Goal: Task Accomplishment & Management: Complete application form

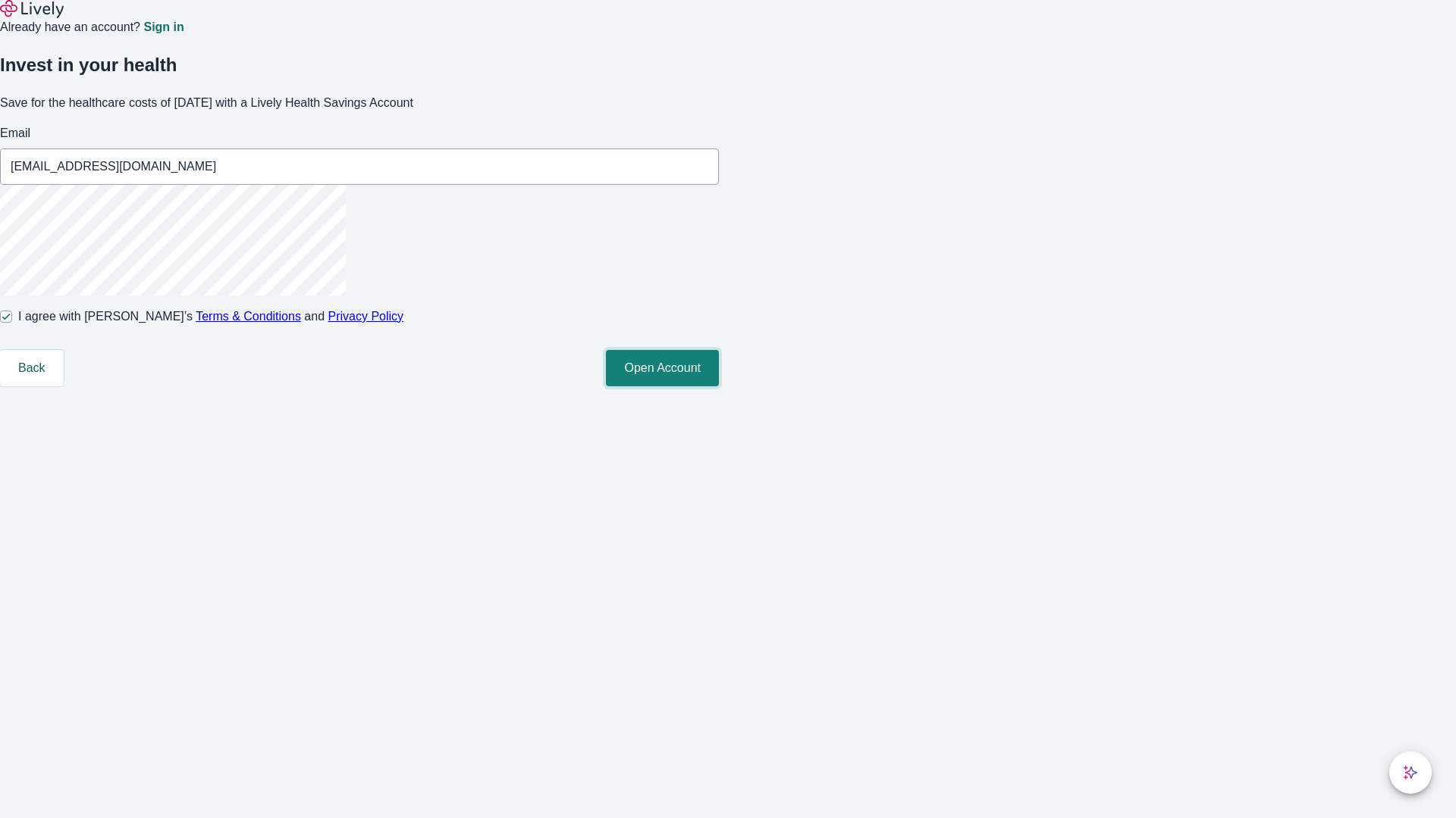
click at [719, 387] on button "Open Account" at bounding box center [662, 368] width 113 height 36
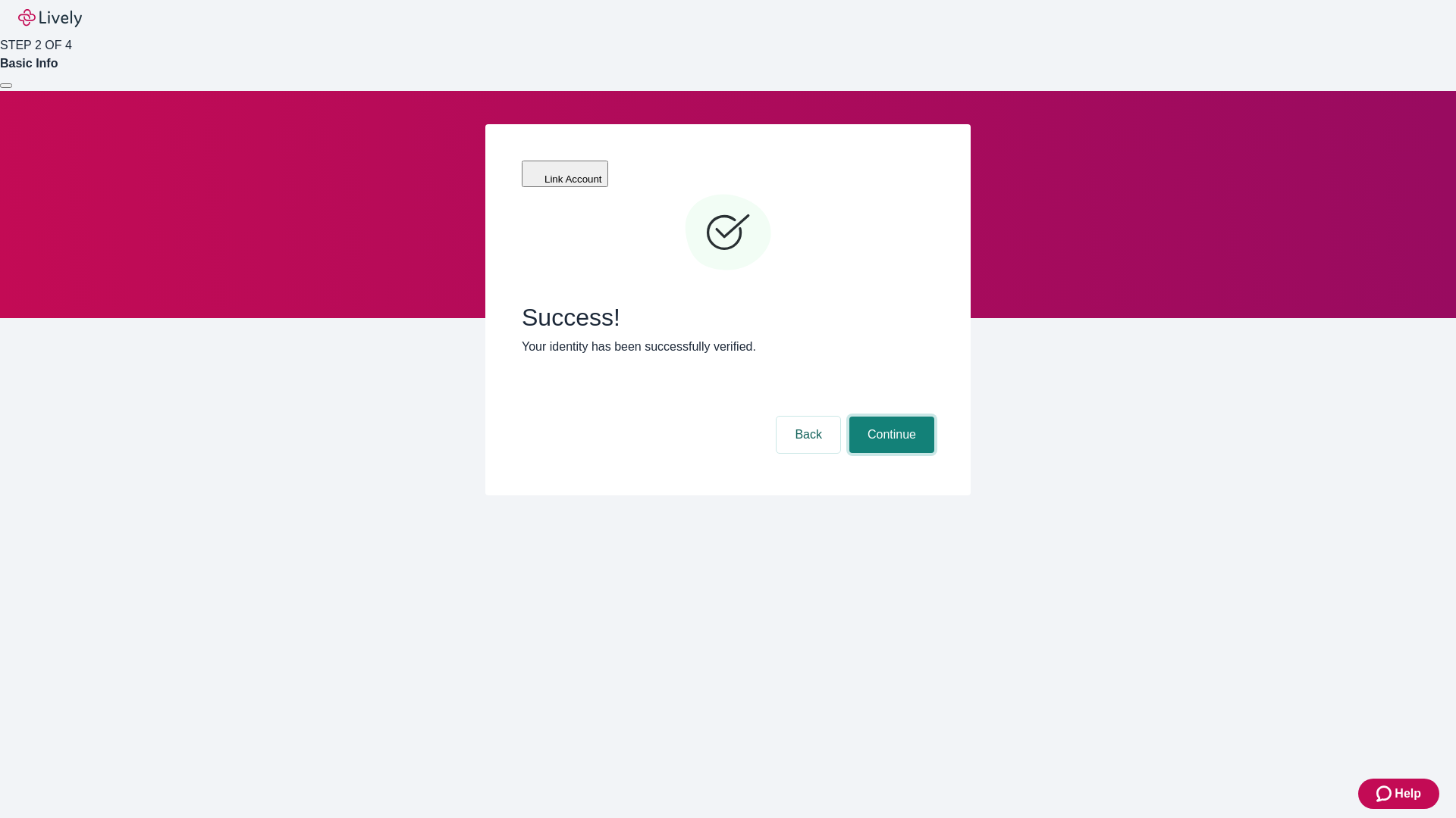
click at [889, 417] on button "Continue" at bounding box center [891, 435] width 85 height 36
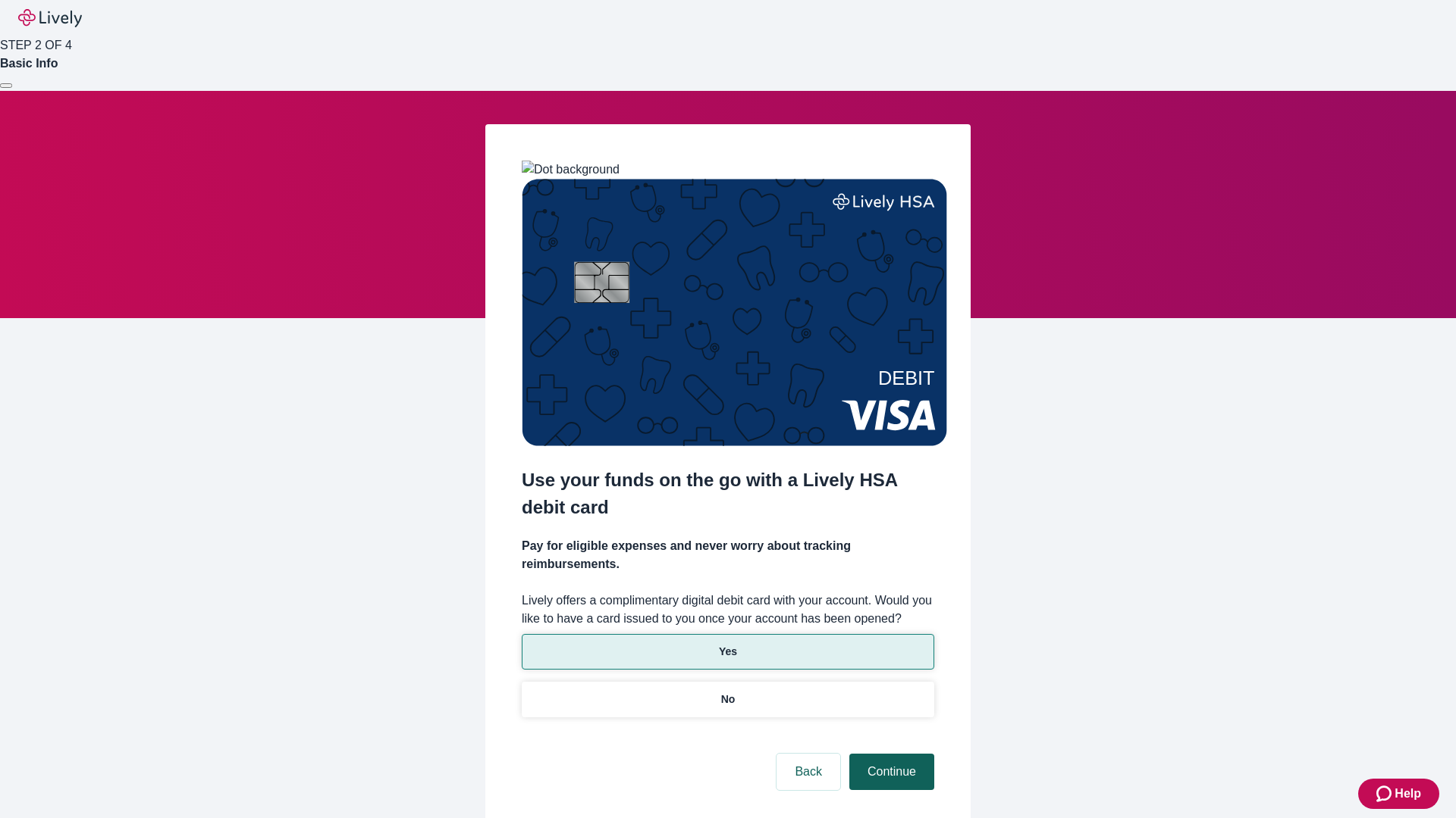
click at [727, 692] on p "No" at bounding box center [728, 700] width 15 height 16
click at [889, 754] on button "Continue" at bounding box center [891, 772] width 85 height 36
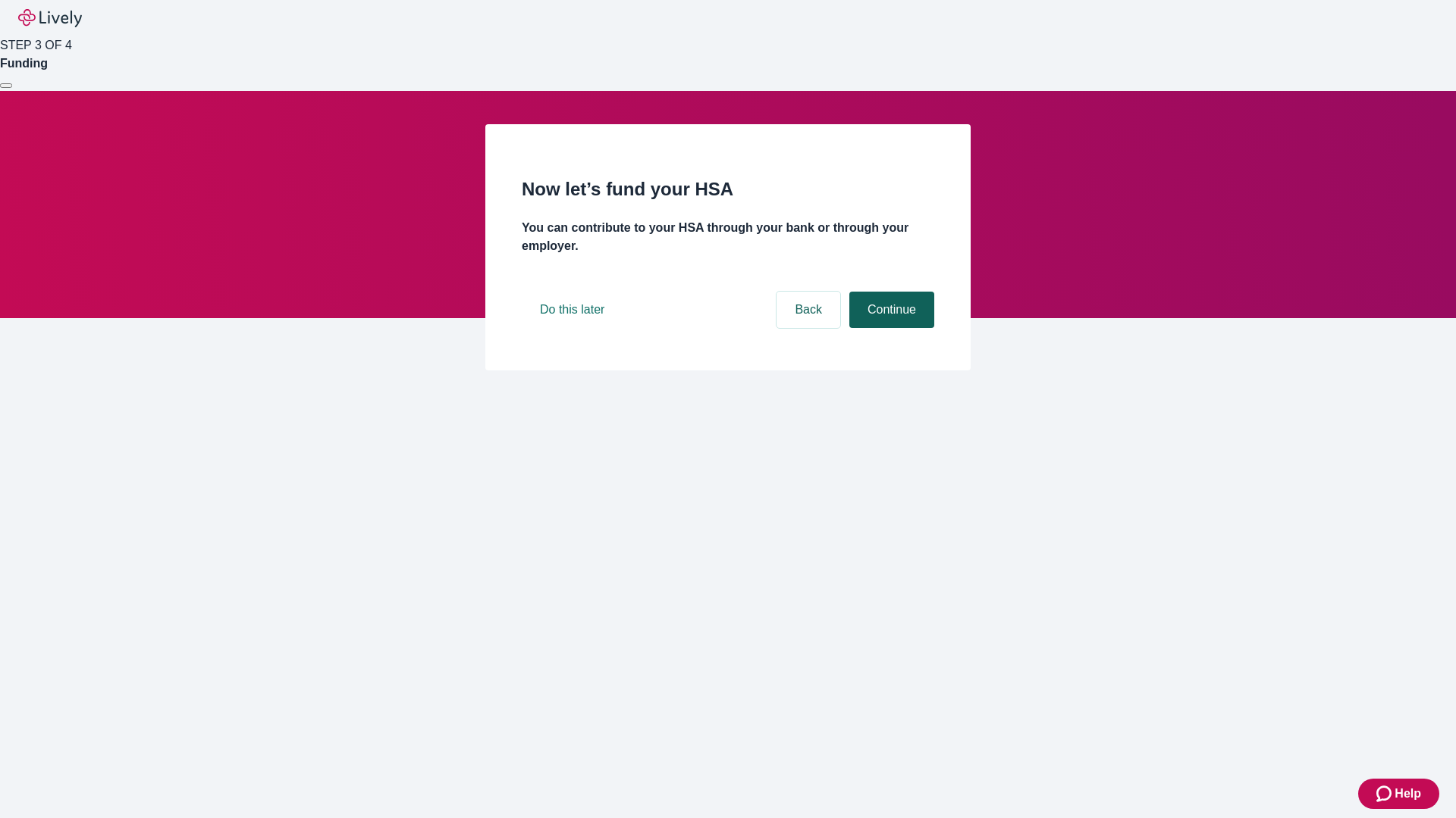
click at [889, 328] on button "Continue" at bounding box center [891, 310] width 85 height 36
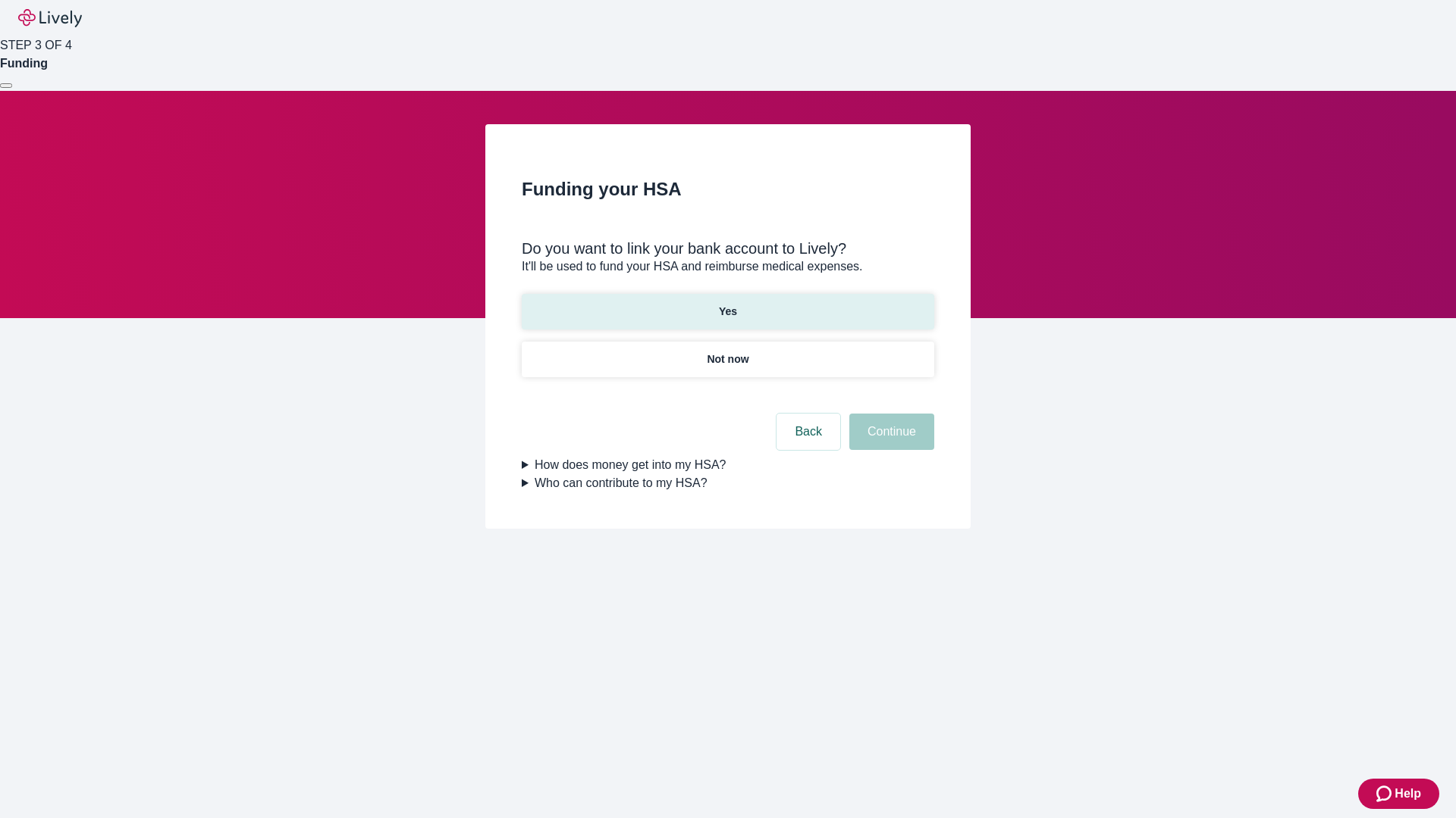
click at [727, 304] on p "Yes" at bounding box center [728, 312] width 18 height 16
click at [889, 413] on button "Continue" at bounding box center [891, 431] width 85 height 36
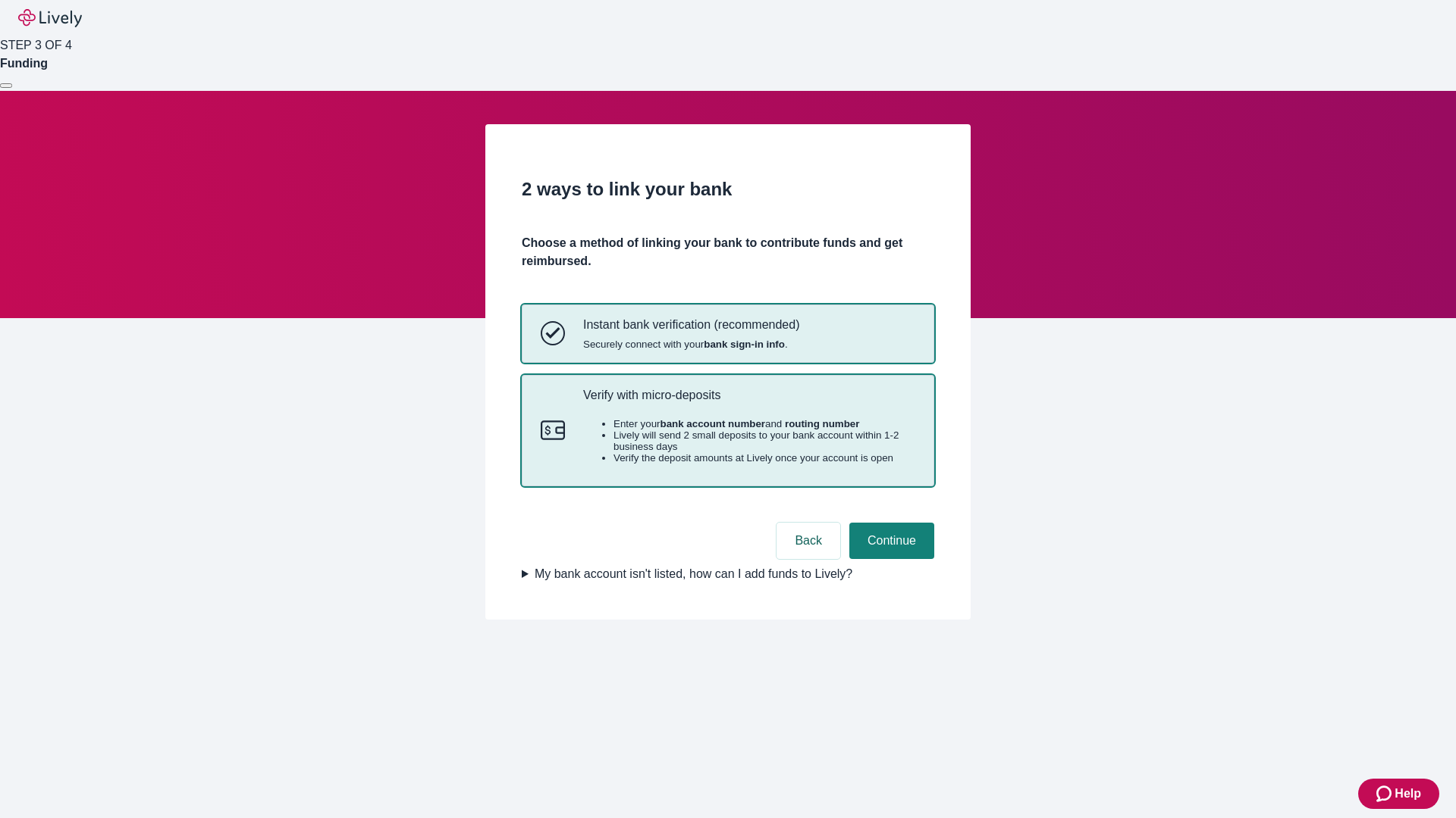
click at [748, 402] on p "Verify with micro-deposits" at bounding box center [749, 396] width 332 height 15
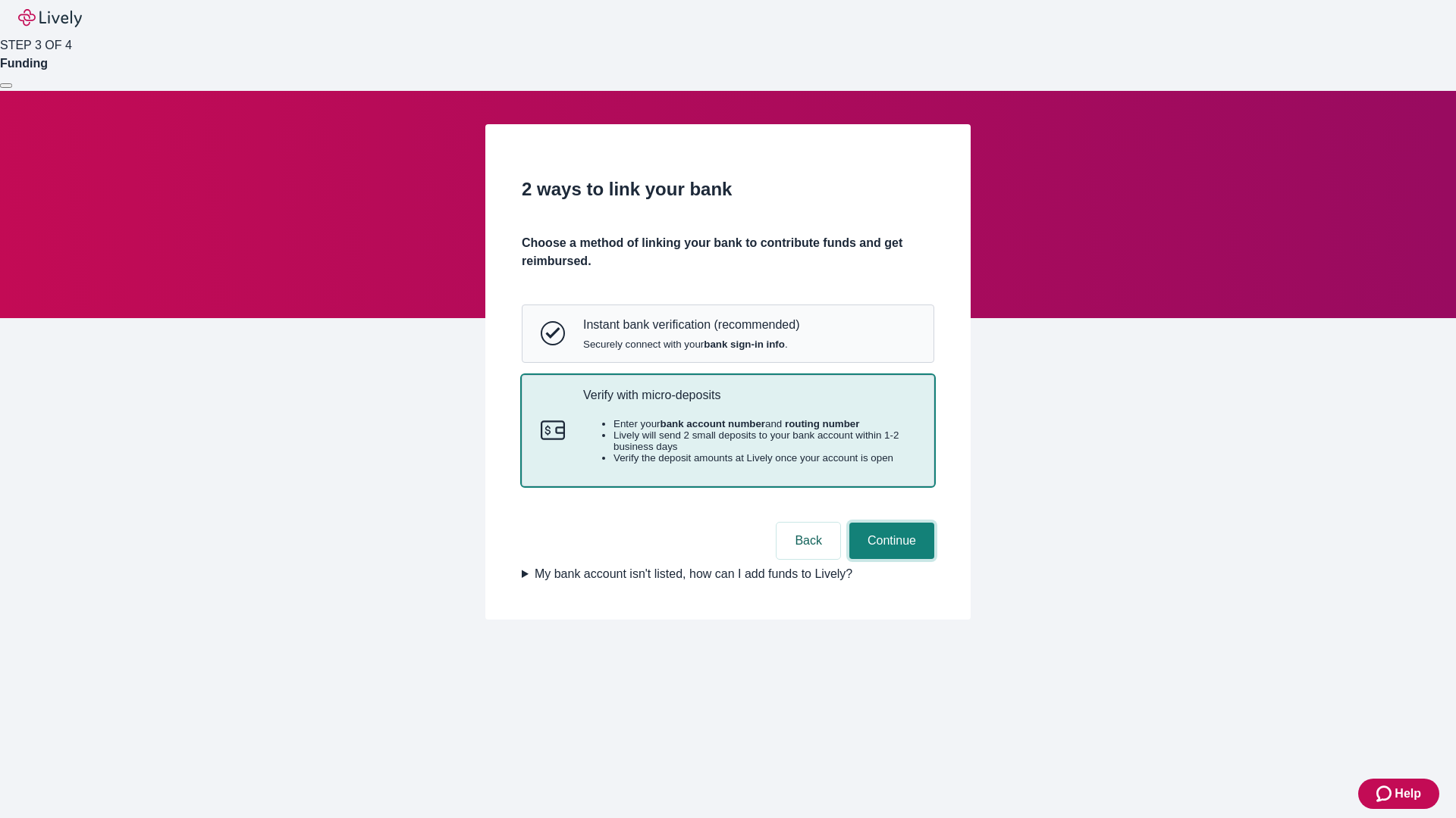
click at [889, 559] on button "Continue" at bounding box center [891, 541] width 85 height 36
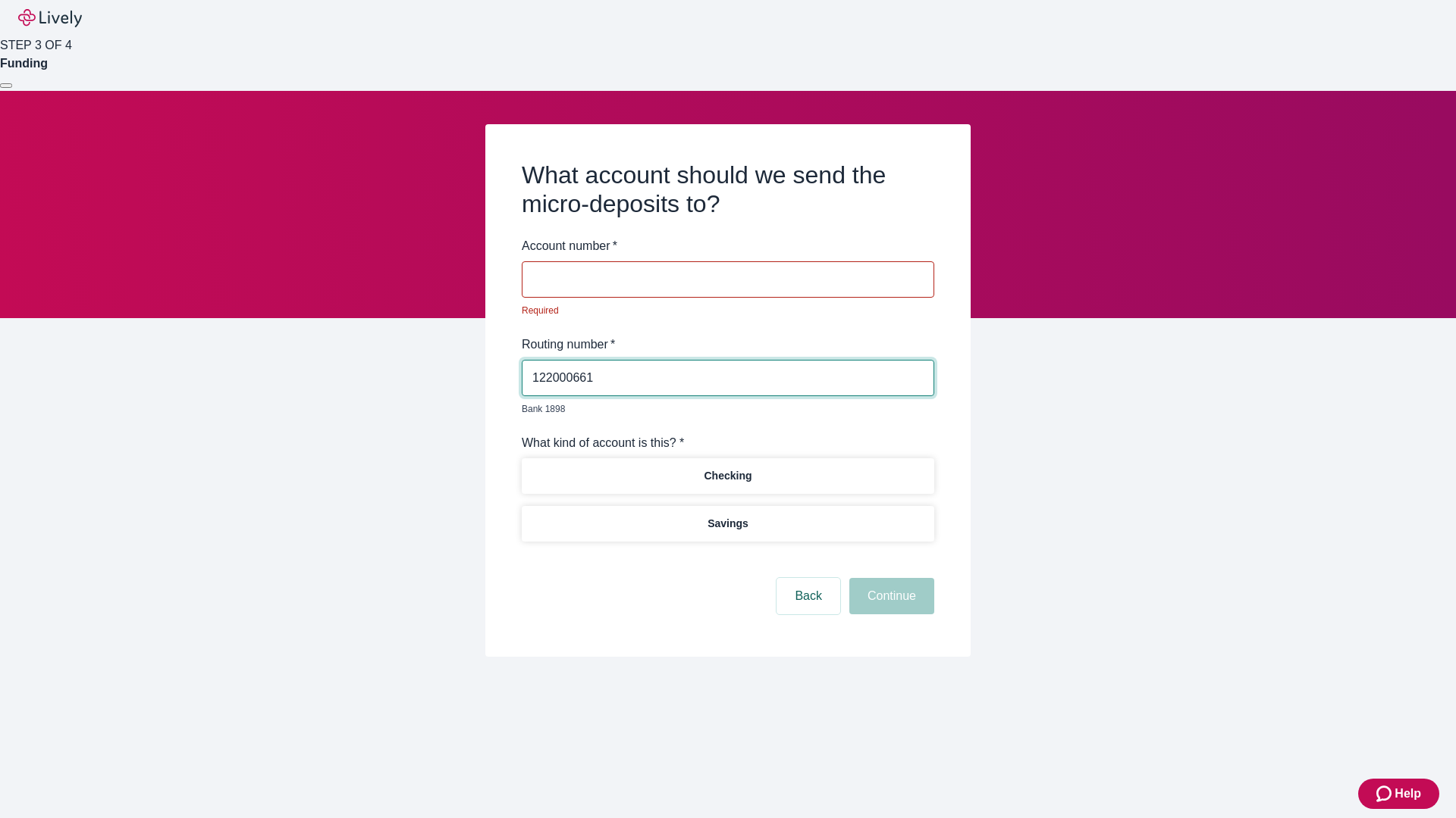
type input "122000661"
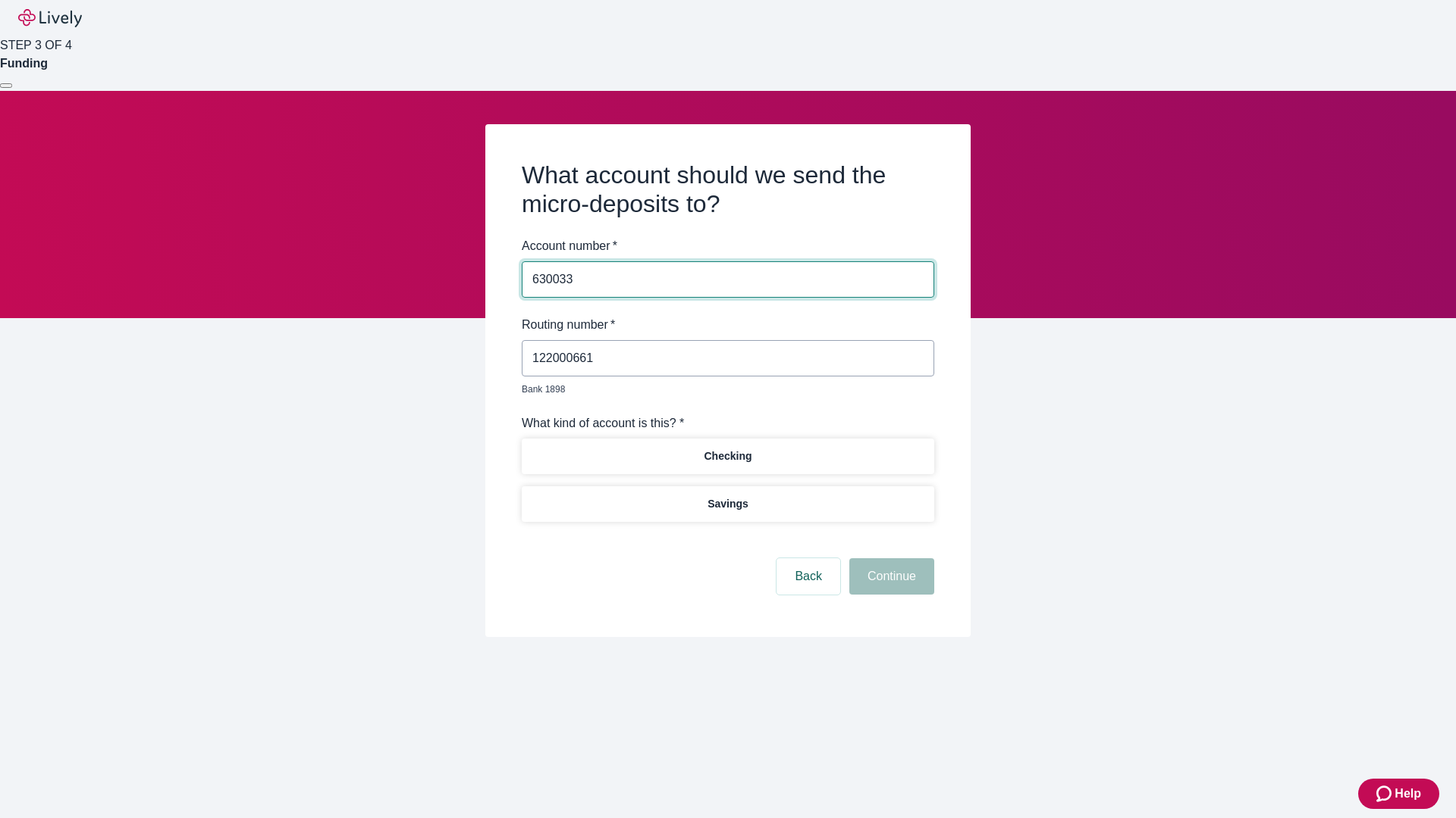
type input "630033"
click at [727, 448] on p "Checking" at bounding box center [727, 456] width 48 height 16
click at [889, 559] on button "Continue" at bounding box center [891, 576] width 85 height 36
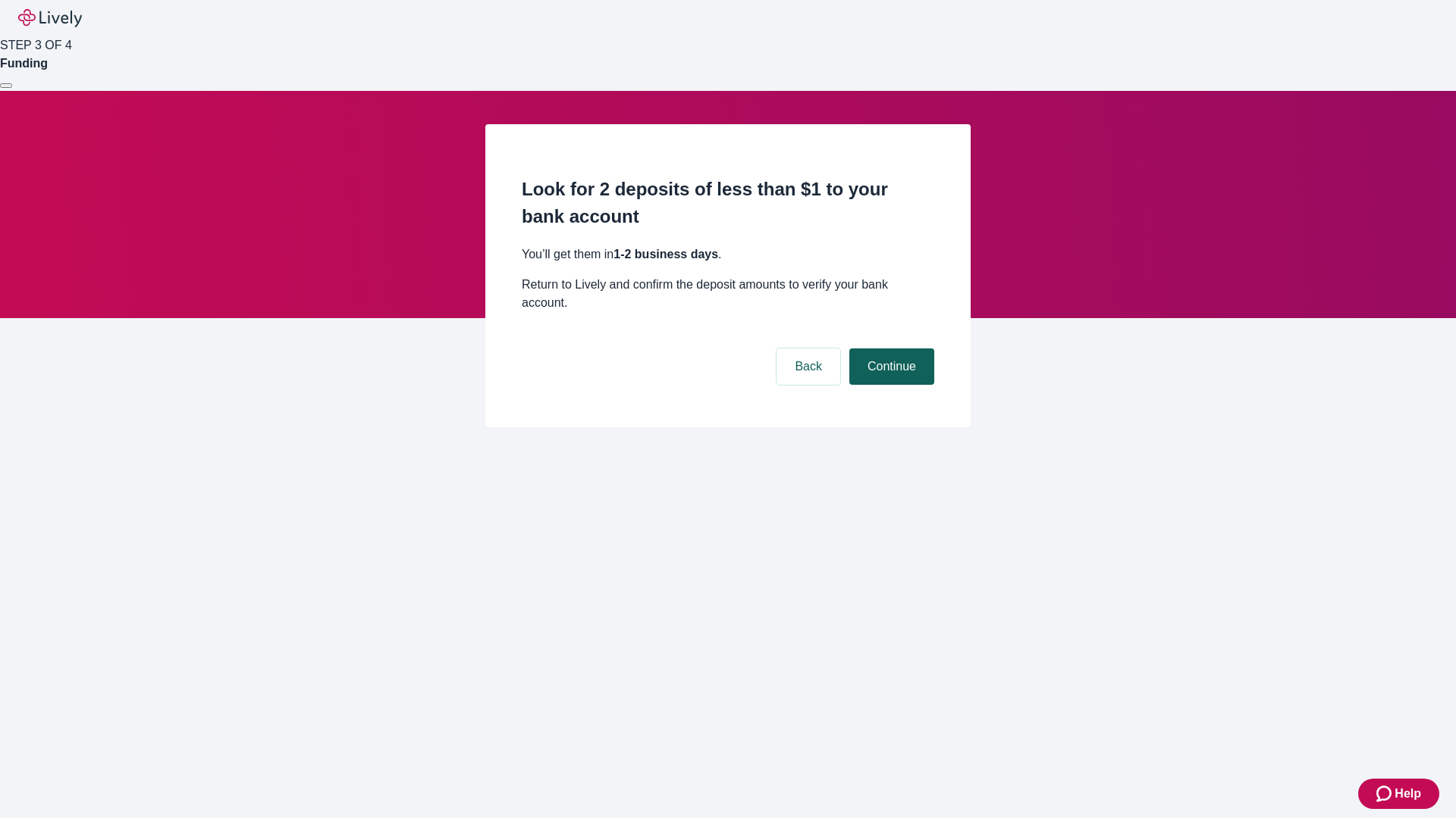
click at [889, 349] on button "Continue" at bounding box center [891, 366] width 85 height 36
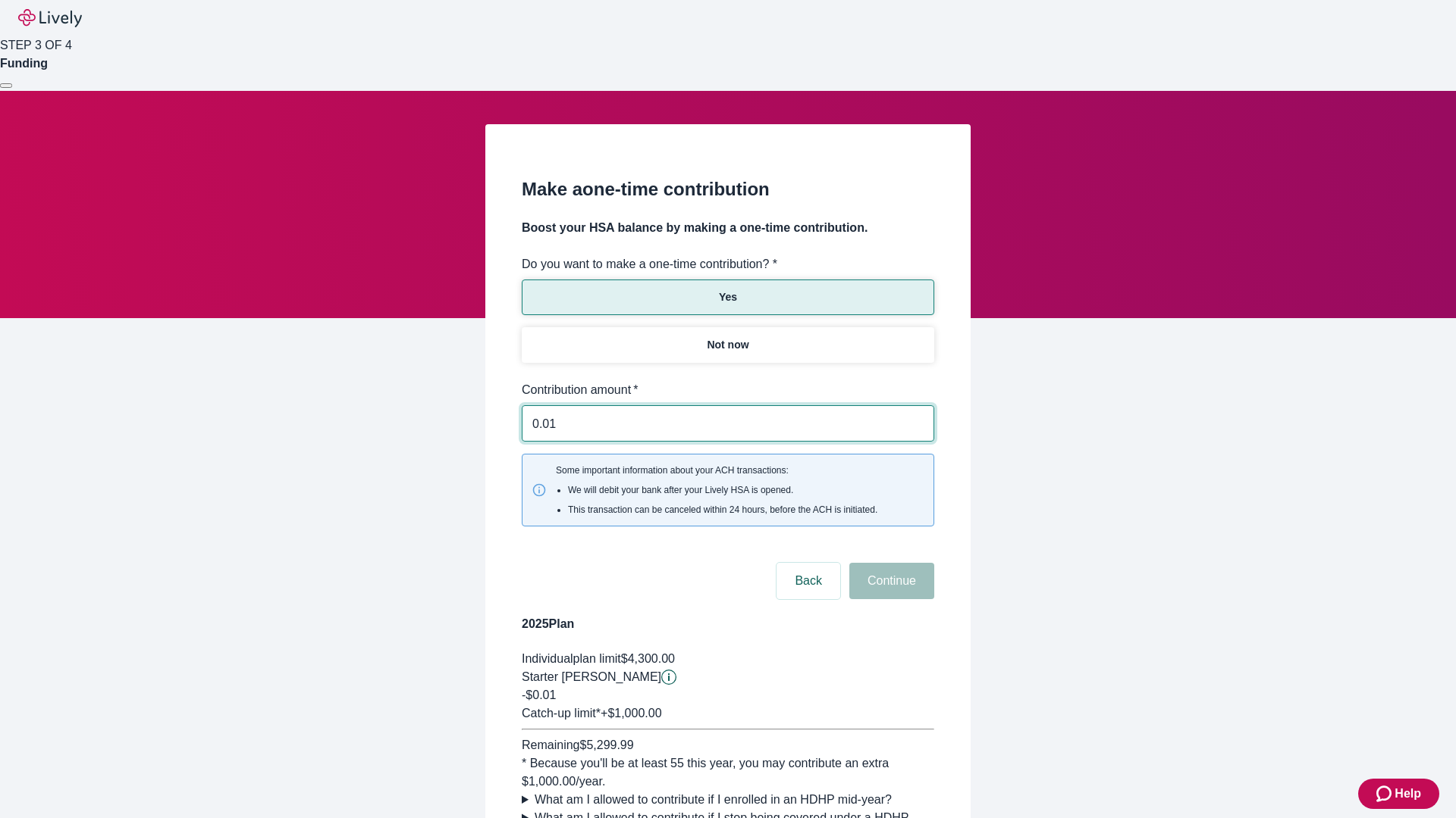
type input "0.01"
click at [889, 563] on button "Continue" at bounding box center [891, 580] width 85 height 36
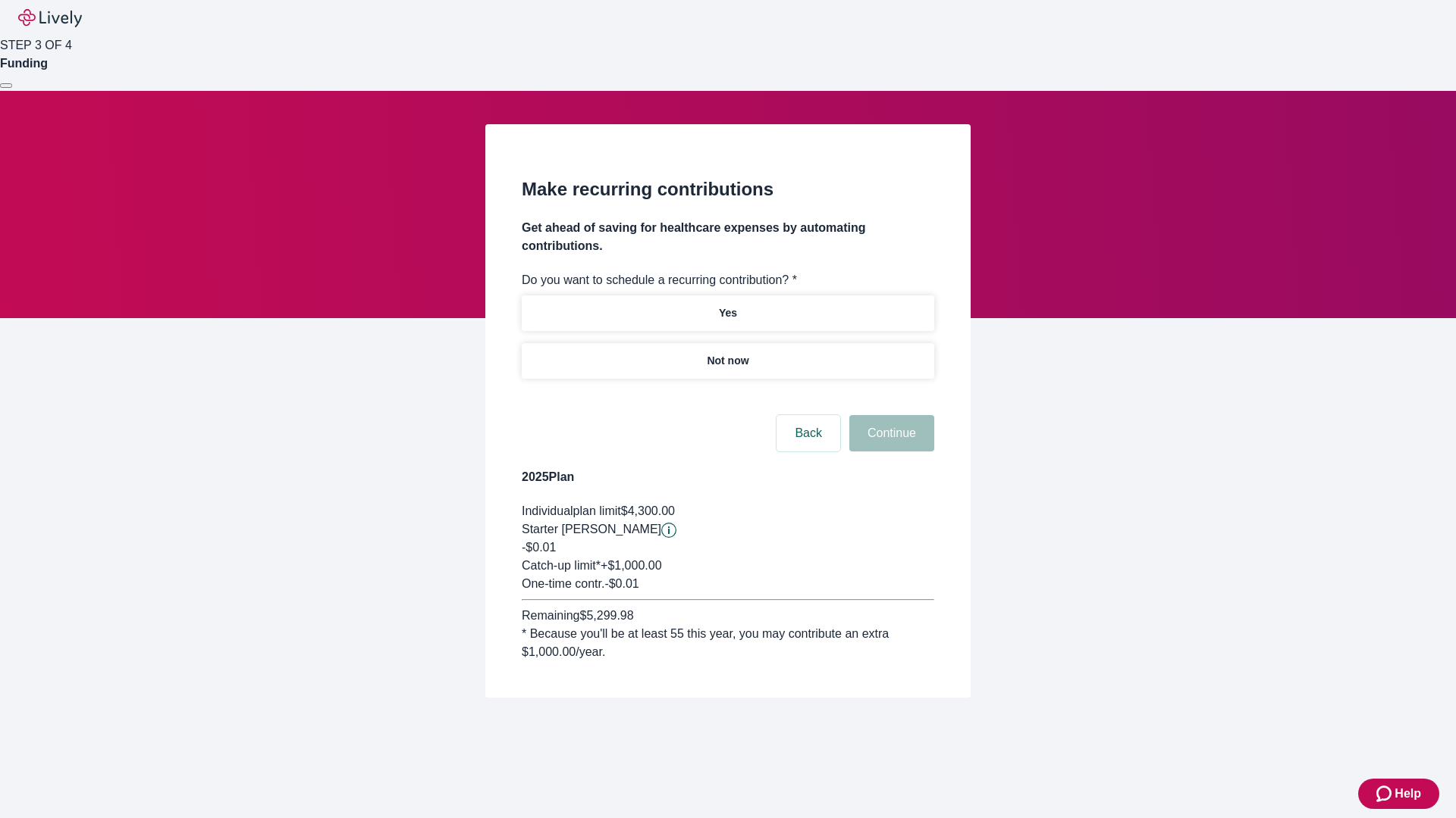
click at [727, 353] on p "Not now" at bounding box center [727, 362] width 41 height 16
click at [889, 415] on button "Continue" at bounding box center [891, 433] width 85 height 36
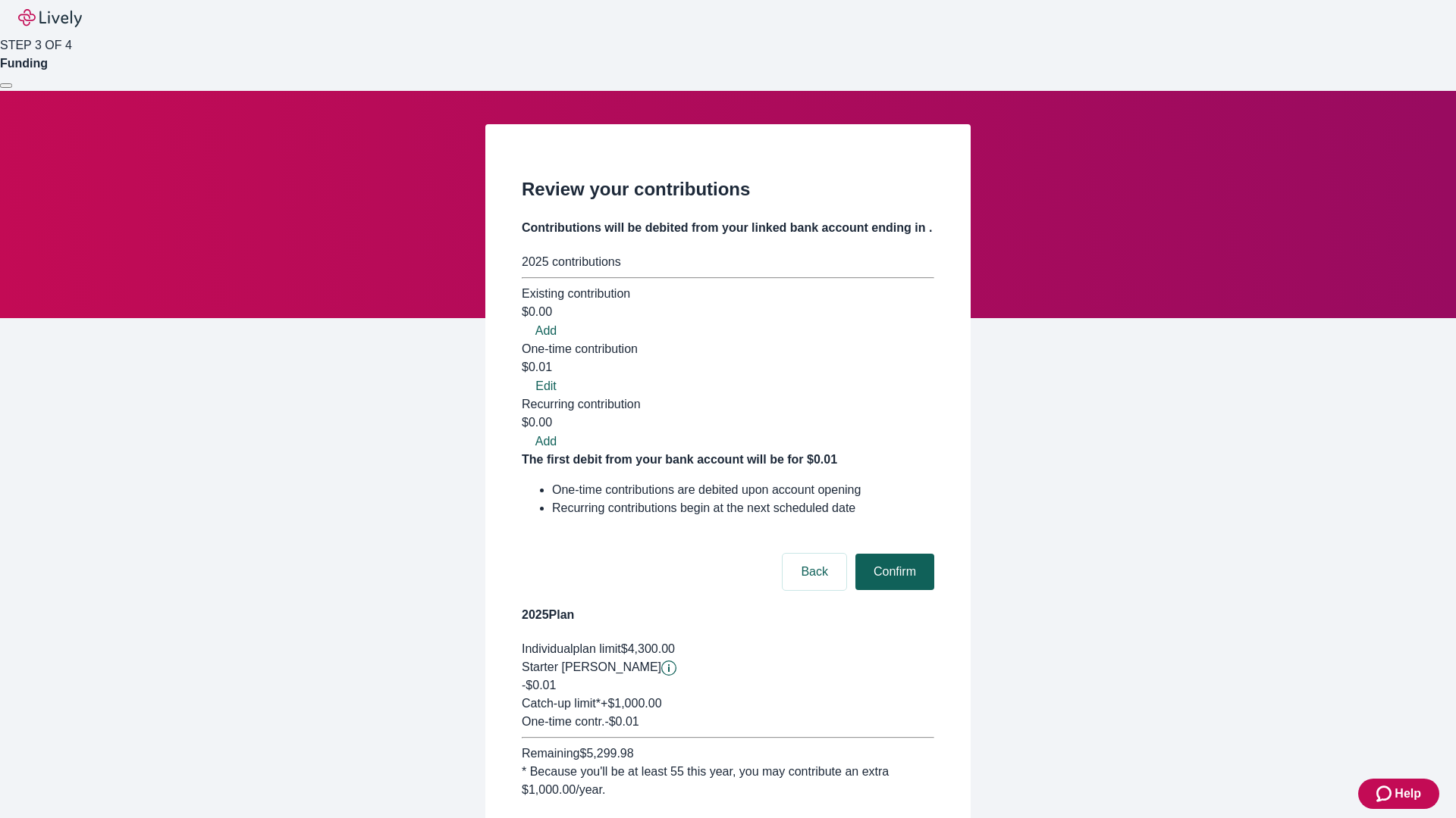
click at [892, 554] on button "Confirm" at bounding box center [894, 572] width 79 height 36
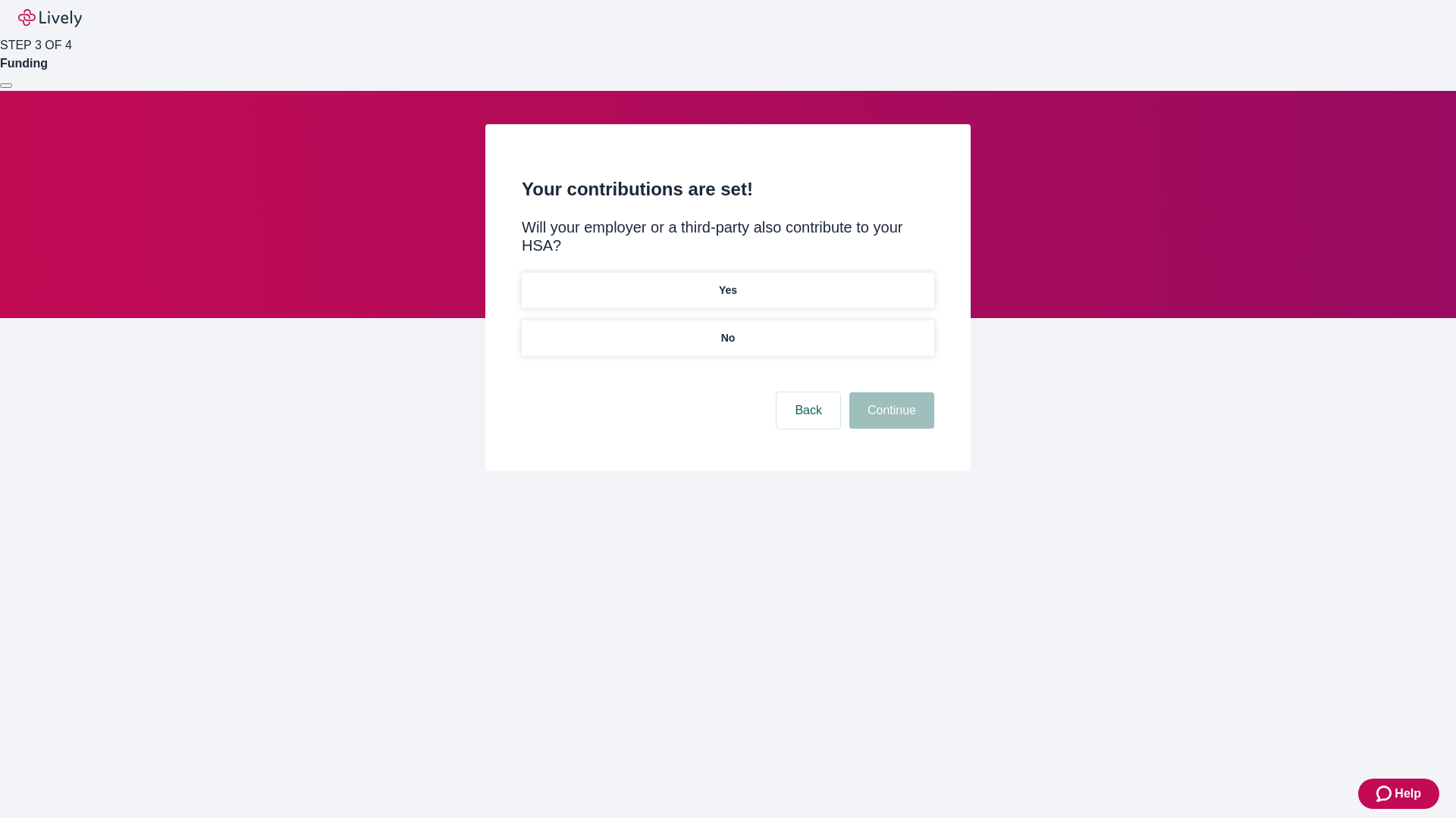
click at [727, 331] on p "No" at bounding box center [728, 339] width 15 height 16
click at [889, 392] on button "Continue" at bounding box center [891, 410] width 85 height 36
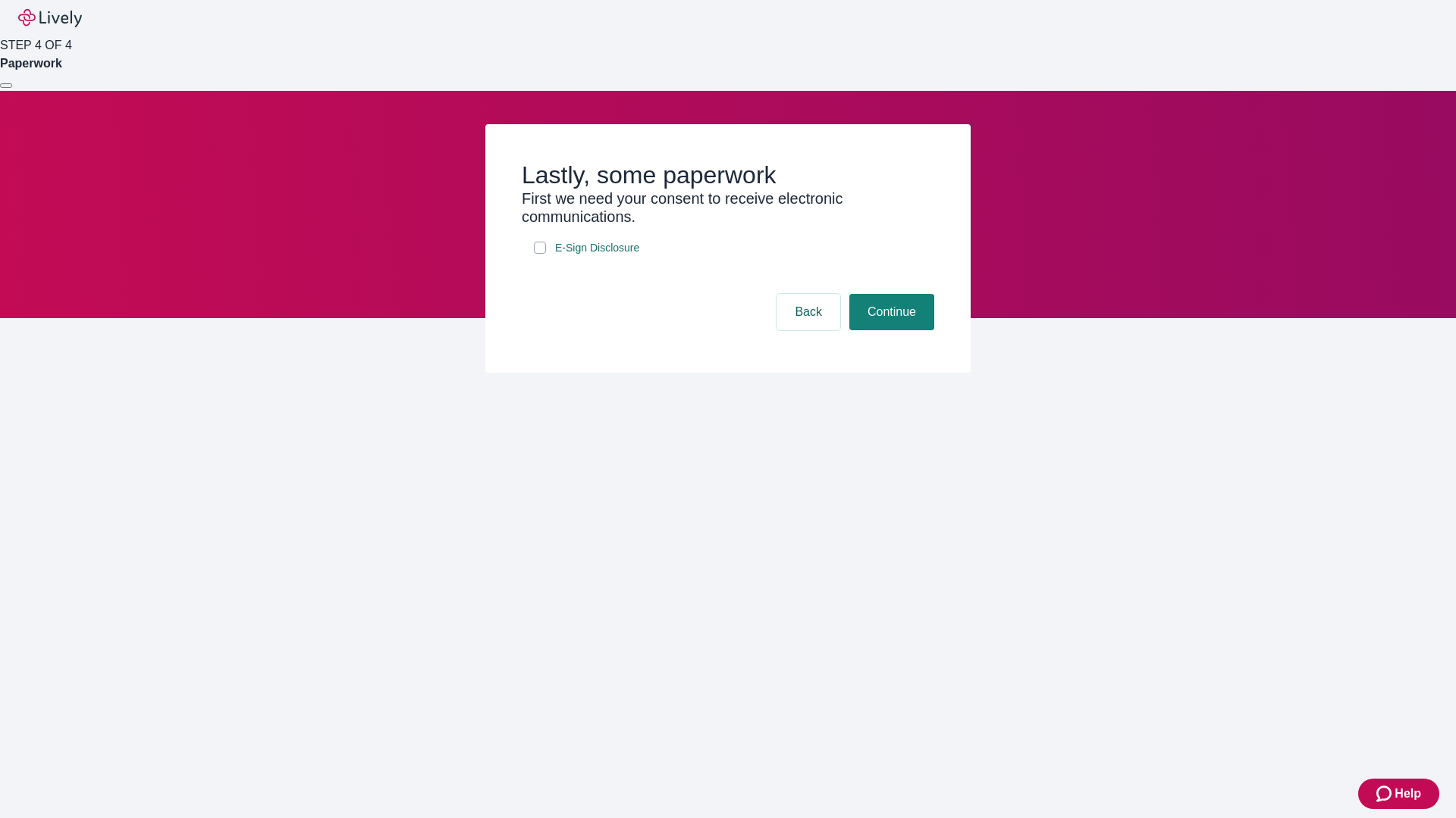
click at [539, 254] on input "E-Sign Disclosure" at bounding box center [539, 247] width 12 height 12
checkbox input "true"
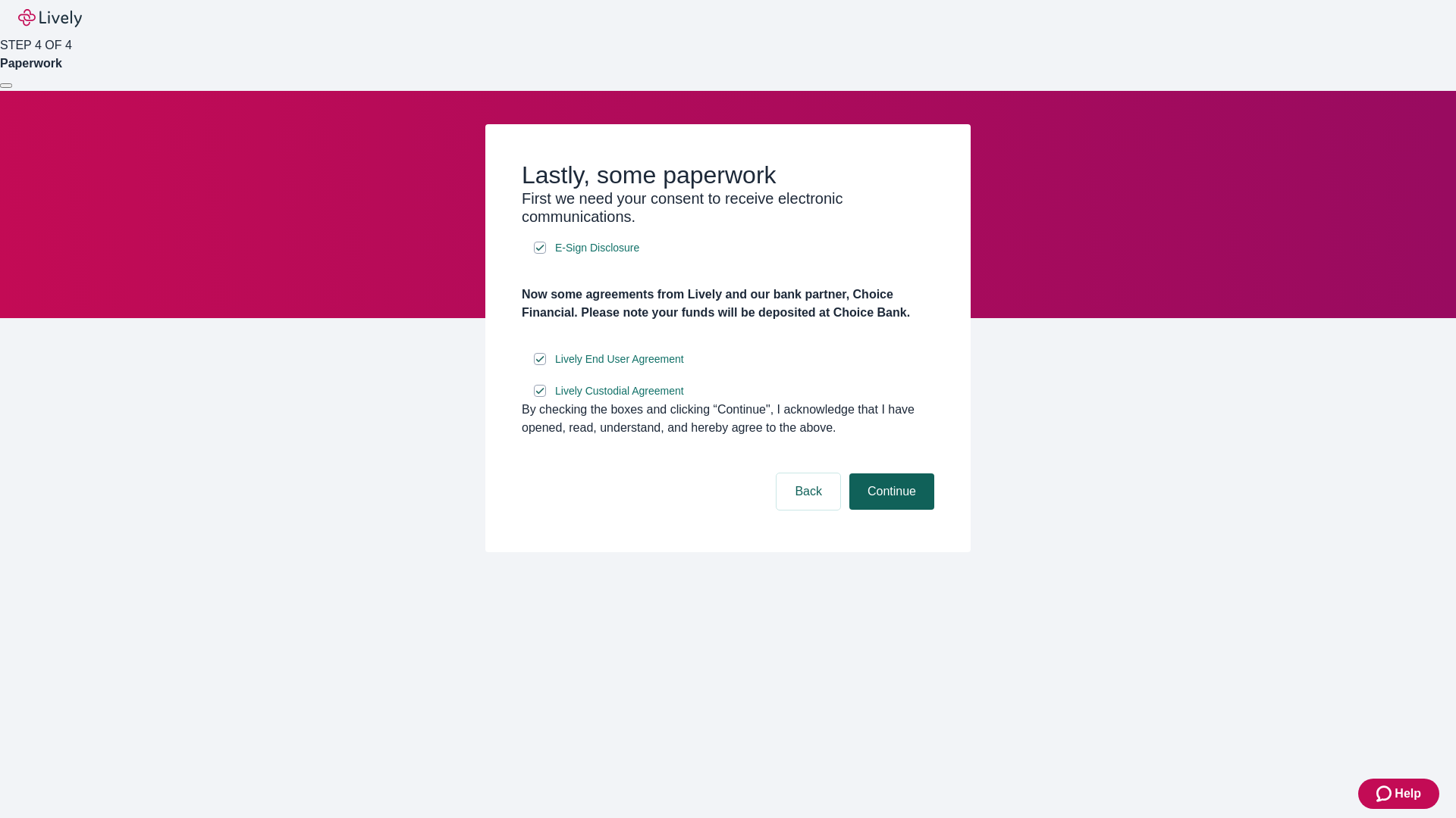
click at [889, 510] on button "Continue" at bounding box center [891, 491] width 85 height 36
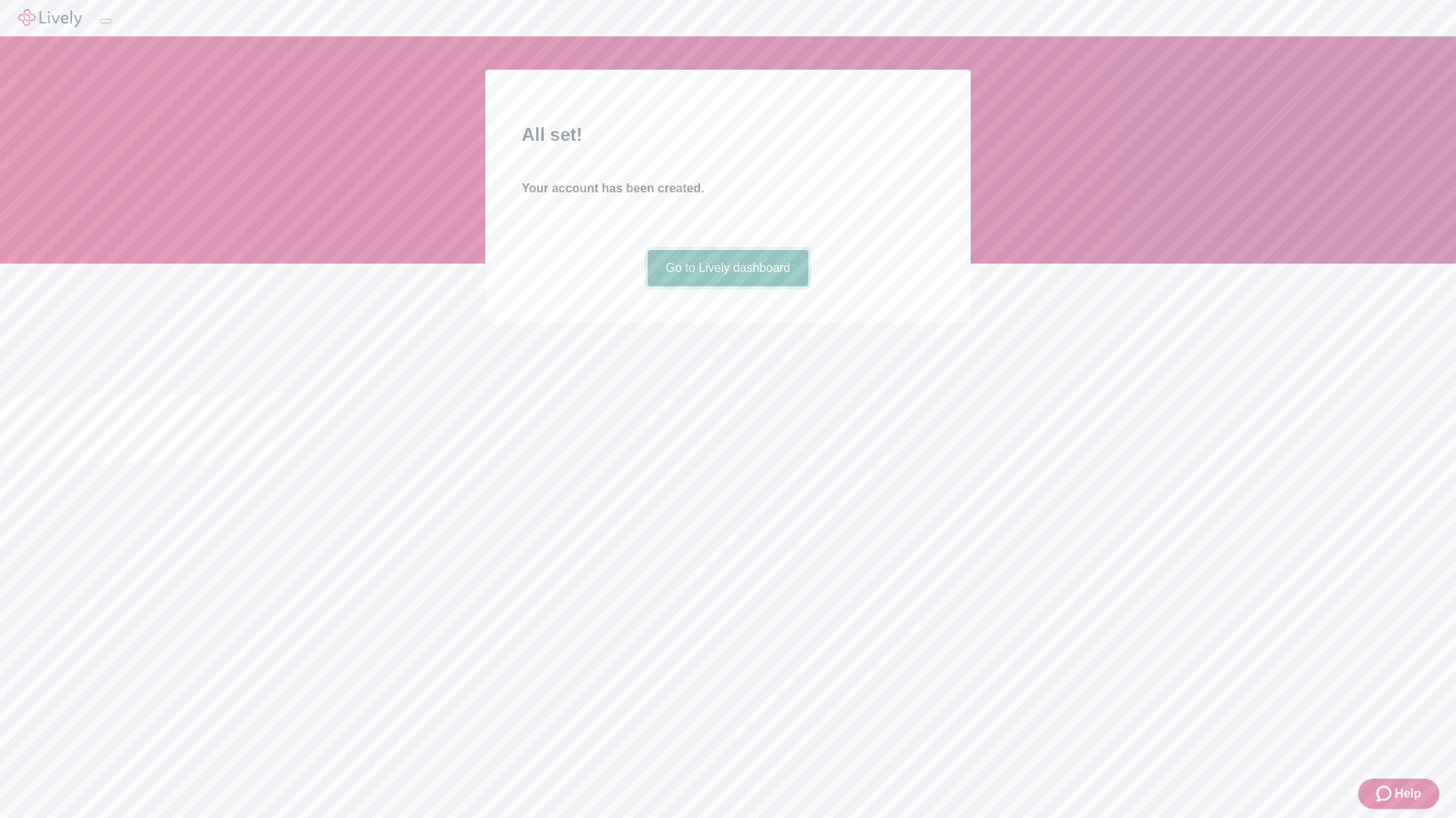
click at [727, 286] on link "Go to Lively dashboard" at bounding box center [728, 268] width 161 height 36
